Goal: Information Seeking & Learning: Learn about a topic

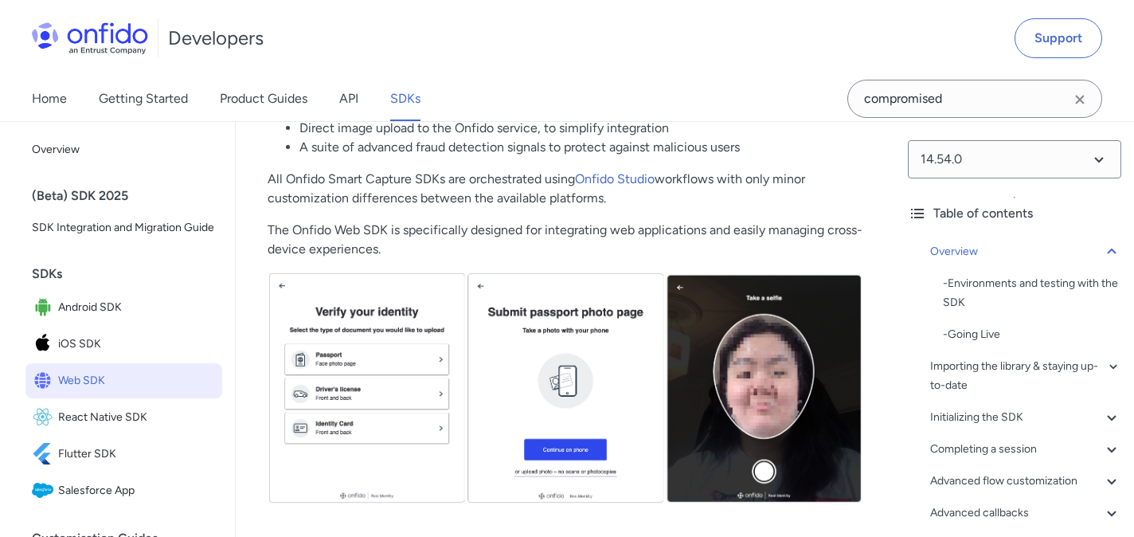
scroll to position [420, 0]
click at [1079, 103] on icon "Clear search field button" at bounding box center [1079, 99] width 19 height 19
click at [824, 63] on div "Developers Support" at bounding box center [567, 38] width 1134 height 76
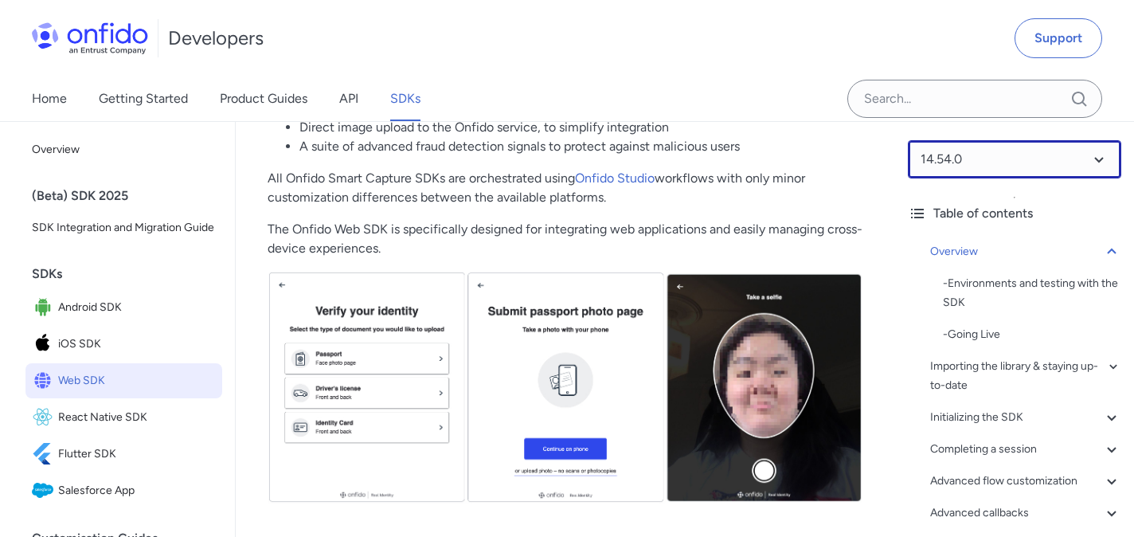
click at [965, 158] on select at bounding box center [1014, 159] width 213 height 38
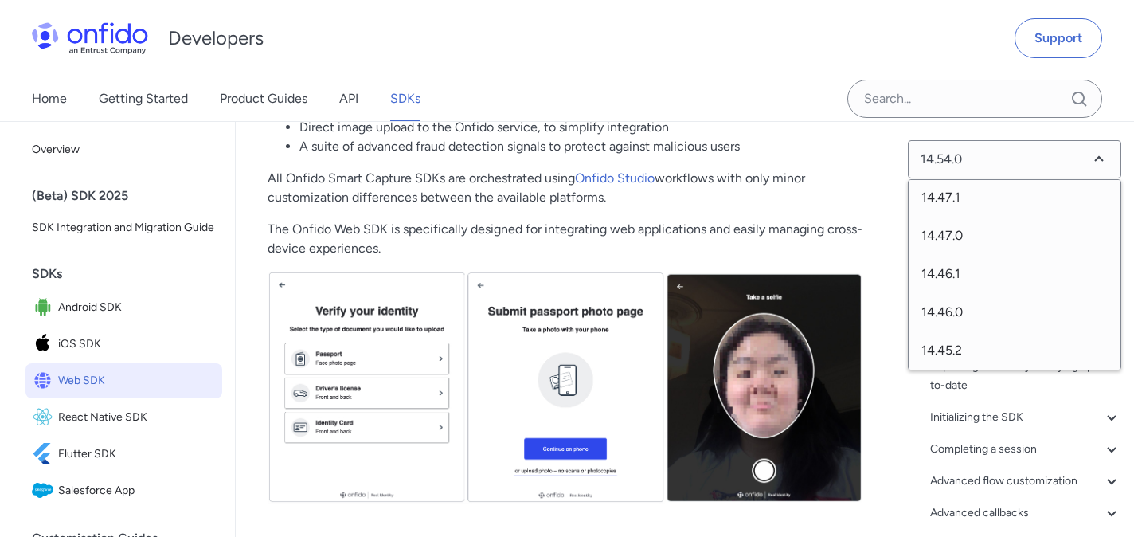
scroll to position [383, 0]
click at [974, 311] on span "14.45.0" at bounding box center [1014, 316] width 212 height 38
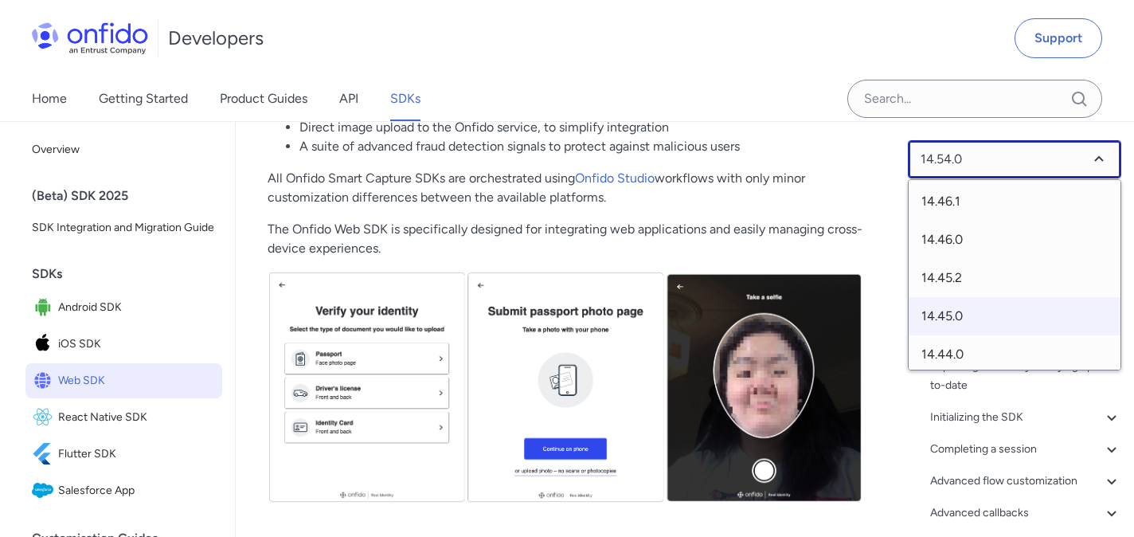
select select "14.45.0"
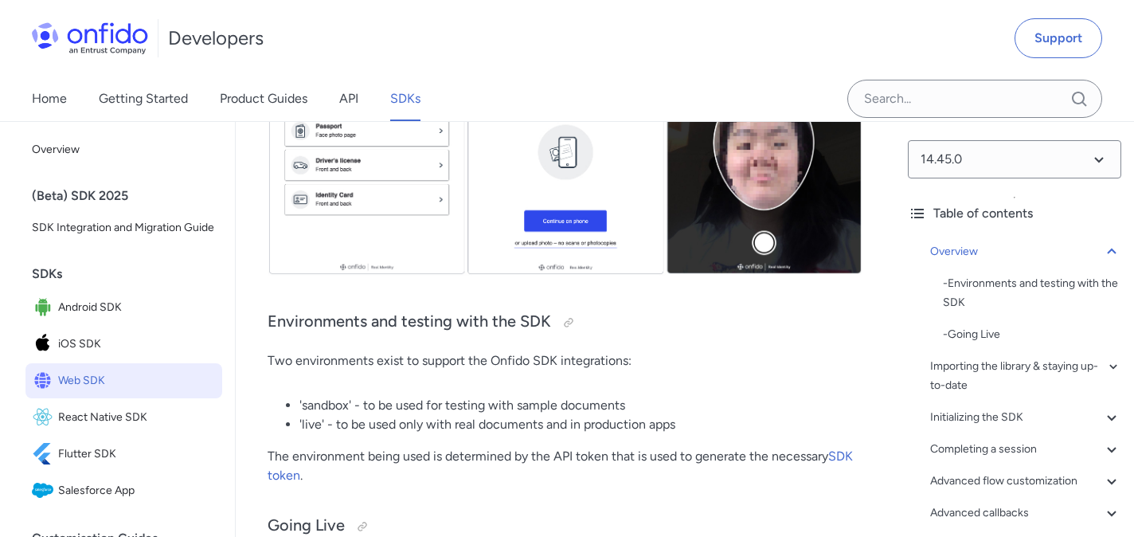
scroll to position [761, 0]
